Goal: Task Accomplishment & Management: Use online tool/utility

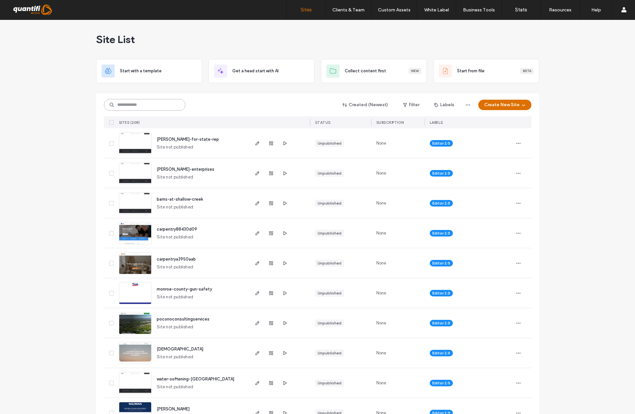
click at [178, 107] on input at bounding box center [144, 105] width 81 height 12
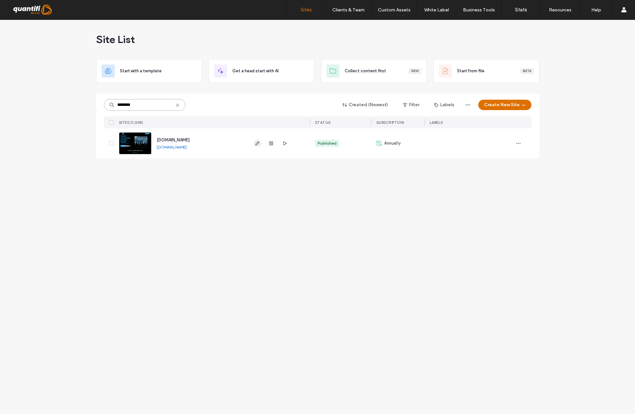
type input "********"
click at [258, 141] on icon "button" at bounding box center [257, 143] width 5 height 5
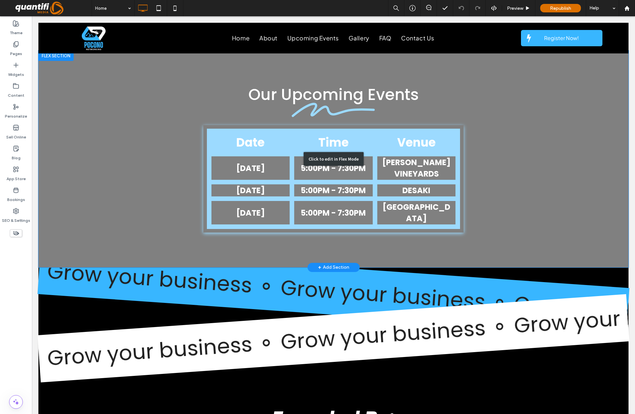
scroll to position [977, 0]
click at [336, 155] on div "Click to edit in Flex Mode" at bounding box center [334, 159] width 60 height 14
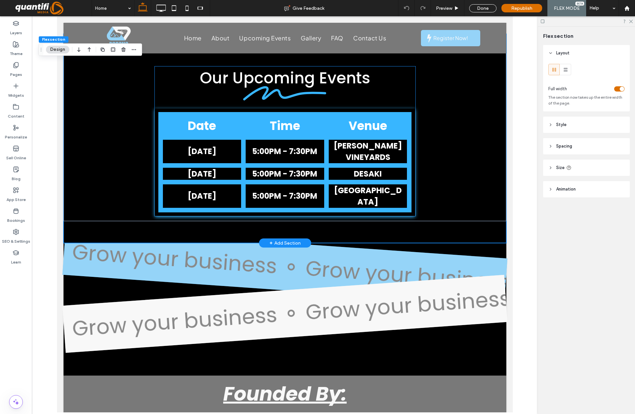
scroll to position [984, 0]
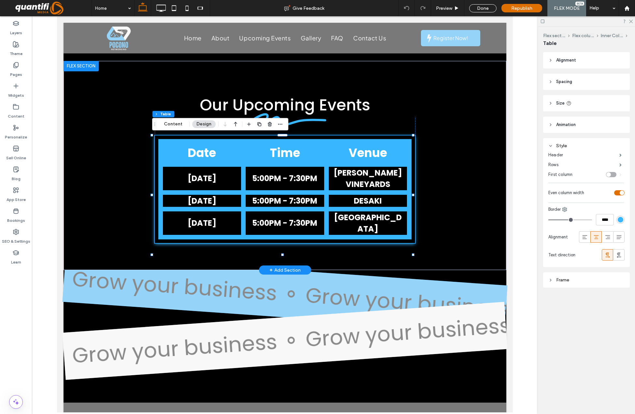
click at [206, 176] on td "[DATE]" at bounding box center [202, 178] width 83 height 28
click at [175, 124] on button "Content" at bounding box center [173, 124] width 27 height 8
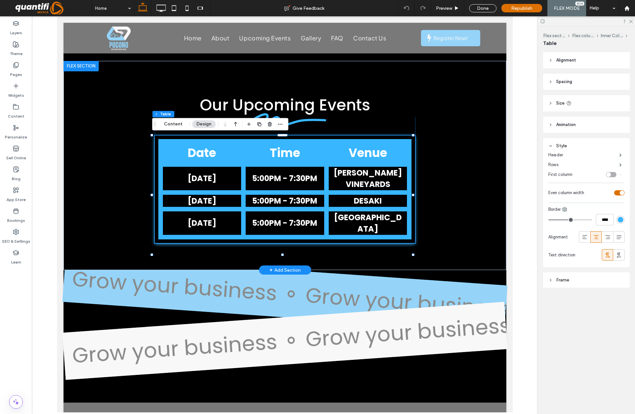
click at [175, 124] on button "Content" at bounding box center [173, 124] width 27 height 8
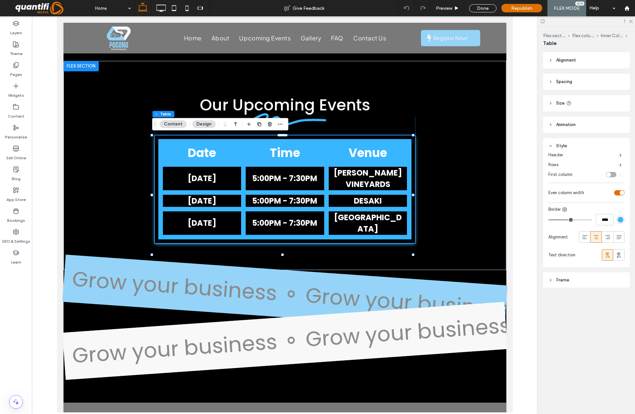
click at [200, 182] on td "[DATE]" at bounding box center [202, 178] width 83 height 28
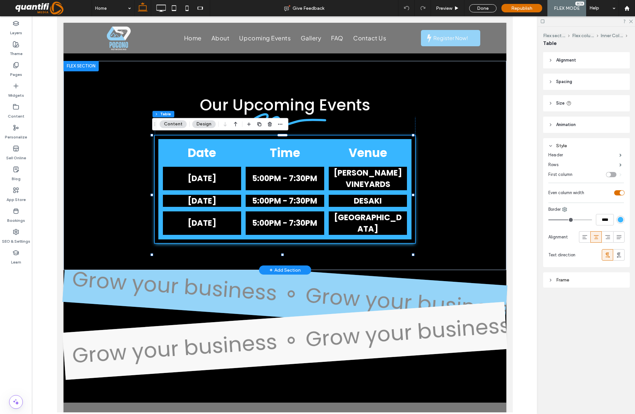
click at [300, 182] on td "5:00PM - 7:30PM" at bounding box center [284, 178] width 83 height 28
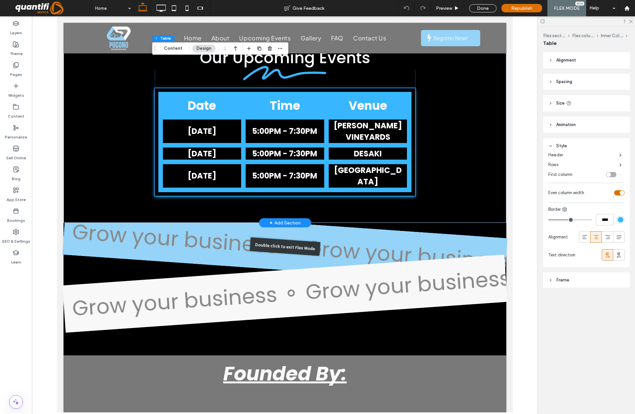
scroll to position [1017, 0]
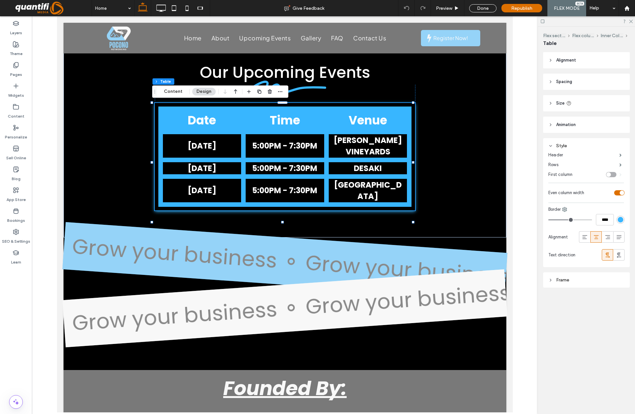
drag, startPoint x: 215, startPoint y: 85, endPoint x: 284, endPoint y: 94, distance: 69.0
click at [284, 94] on div "Flex section Flex column Inner Column Table Content Design" at bounding box center [220, 91] width 136 height 12
click at [277, 91] on icon "button" at bounding box center [279, 91] width 5 height 5
click at [165, 90] on button "Content" at bounding box center [173, 92] width 27 height 8
click at [168, 90] on button "Content" at bounding box center [173, 92] width 27 height 8
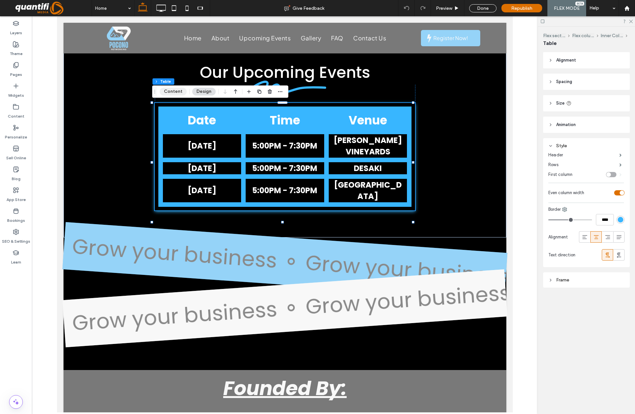
click at [168, 90] on button "Content" at bounding box center [173, 92] width 27 height 8
click at [158, 80] on button "Flex section" at bounding box center [165, 81] width 27 height 7
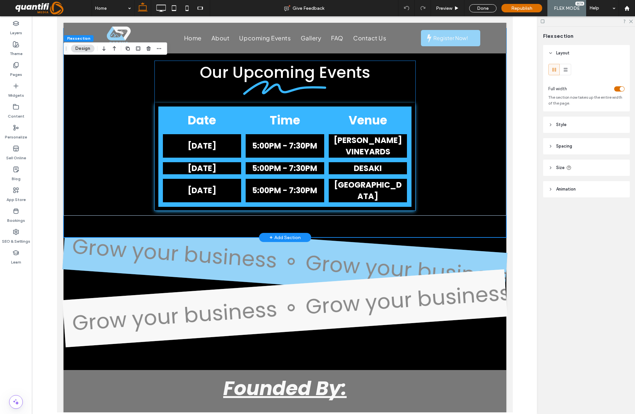
click at [188, 114] on th "Date" at bounding box center [202, 120] width 83 height 23
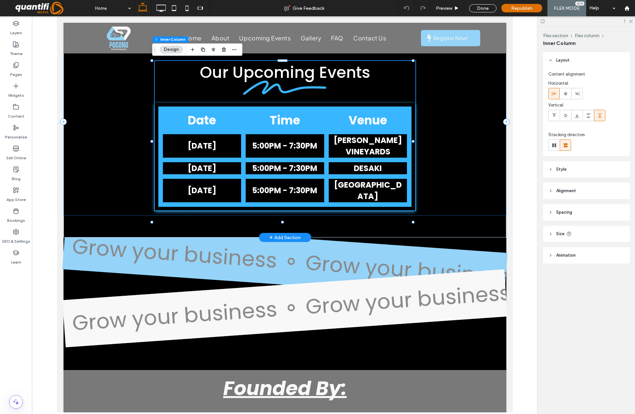
type input "**"
click at [212, 123] on th "Date" at bounding box center [202, 120] width 83 height 23
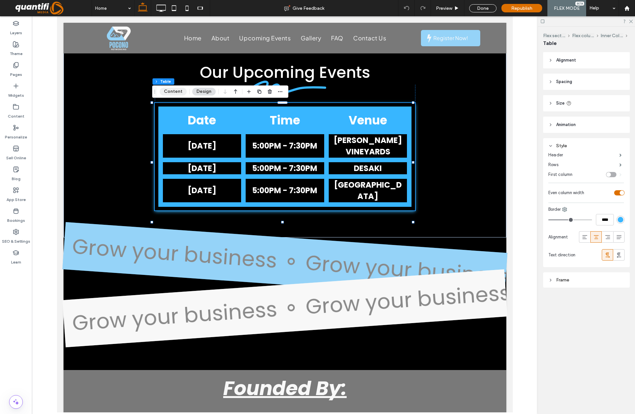
click at [167, 92] on button "Content" at bounding box center [173, 92] width 27 height 8
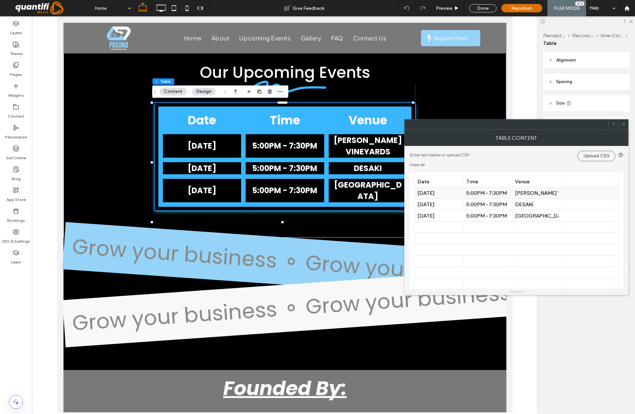
click at [454, 195] on div "[DATE]" at bounding box center [438, 193] width 43 height 6
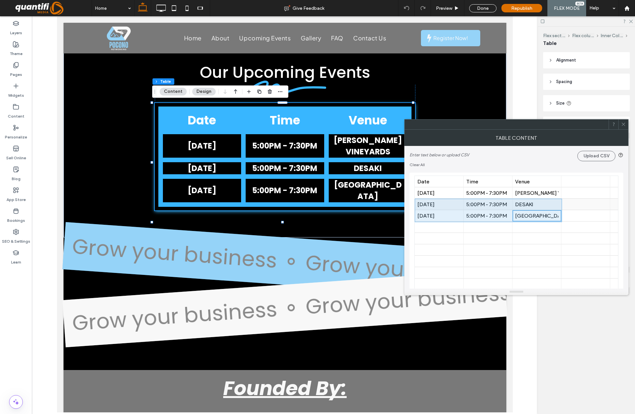
drag, startPoint x: 554, startPoint y: 216, endPoint x: 449, endPoint y: 204, distance: 105.6
click at [450, 194] on div "[DATE]" at bounding box center [438, 193] width 43 height 6
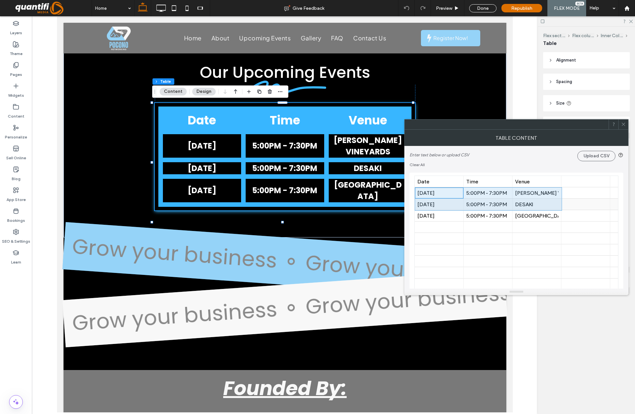
drag, startPoint x: 450, startPoint y: 194, endPoint x: 538, endPoint y: 203, distance: 88.3
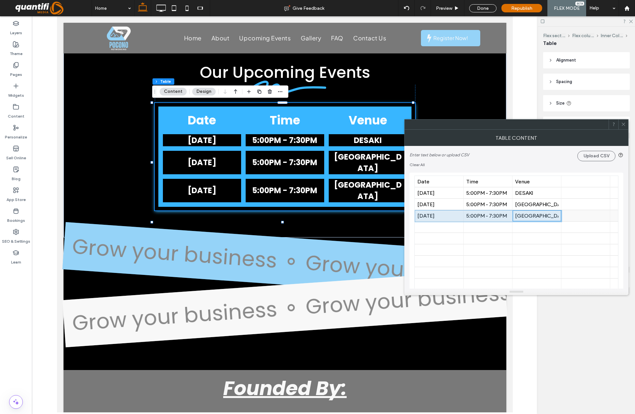
drag, startPoint x: 539, startPoint y: 215, endPoint x: 449, endPoint y: 220, distance: 90.0
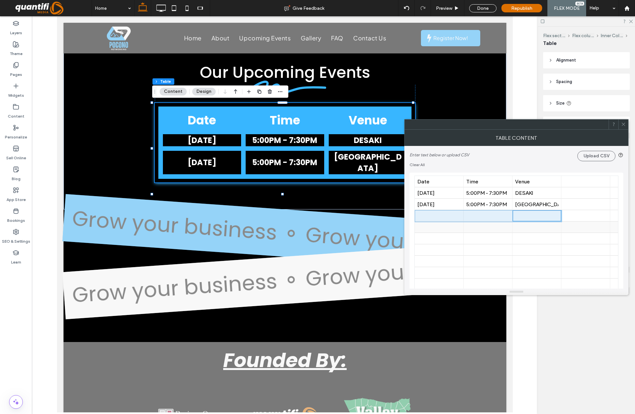
click at [525, 225] on div at bounding box center [536, 226] width 43 height 11
click at [622, 130] on div "Table Content" at bounding box center [516, 138] width 224 height 16
click at [624, 127] on span at bounding box center [623, 125] width 5 height 10
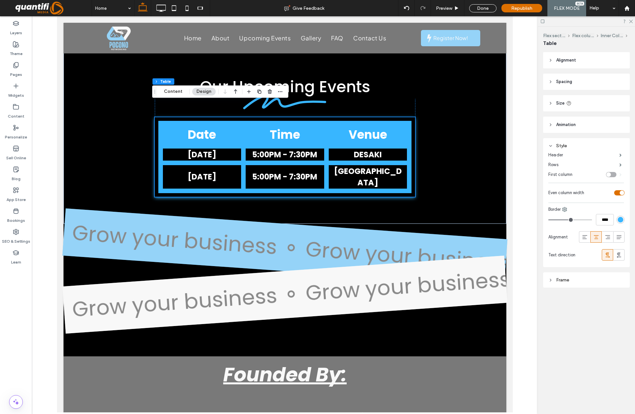
scroll to position [951, 0]
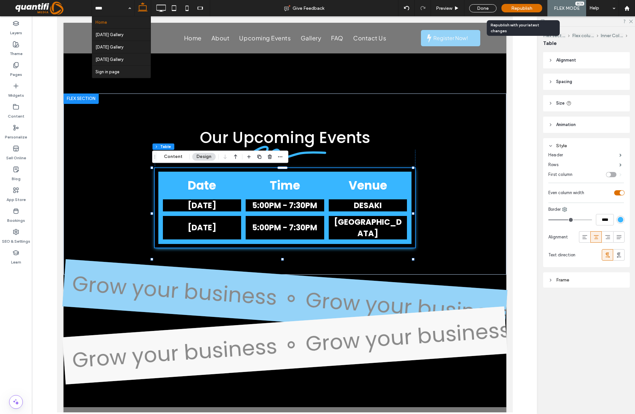
click at [527, 7] on span "Republish" at bounding box center [521, 9] width 21 height 6
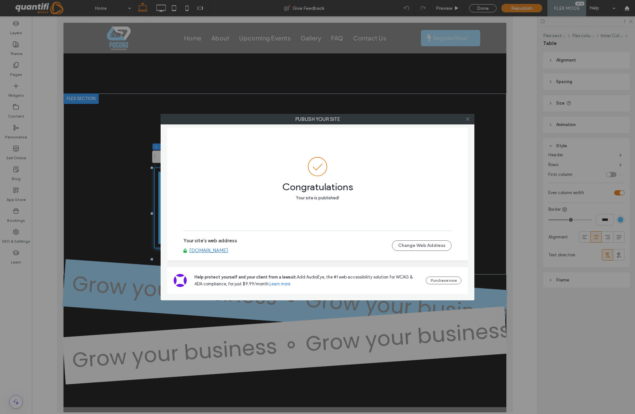
click at [467, 121] on icon at bounding box center [467, 119] width 5 height 5
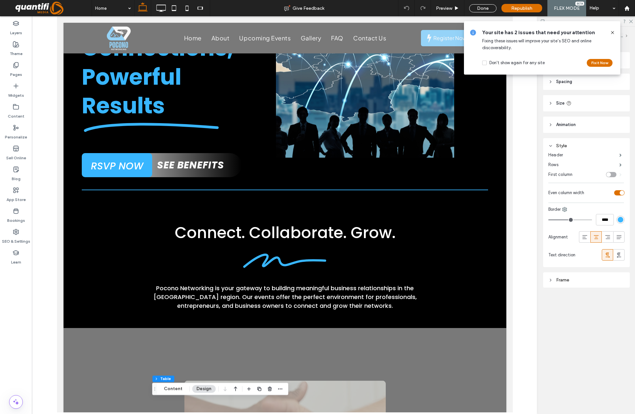
scroll to position [0, 0]
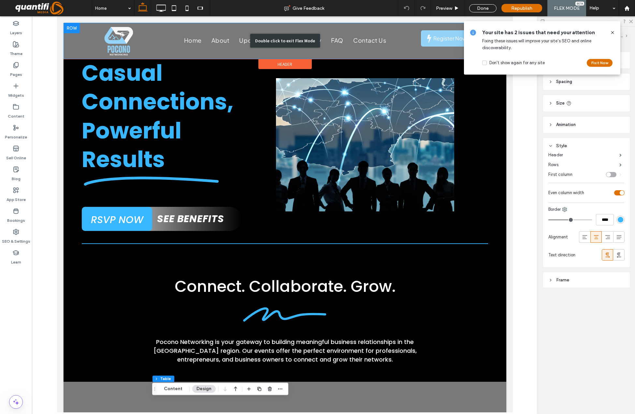
click at [277, 40] on div "Double click to exit Flex Mode" at bounding box center [285, 41] width 70 height 14
